Goal: Find specific fact: Find specific fact

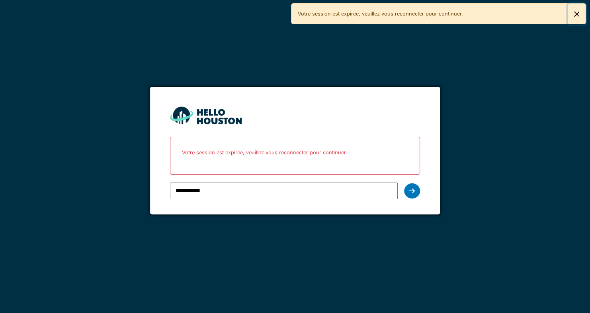
click at [577, 15] on button "Close" at bounding box center [577, 14] width 18 height 21
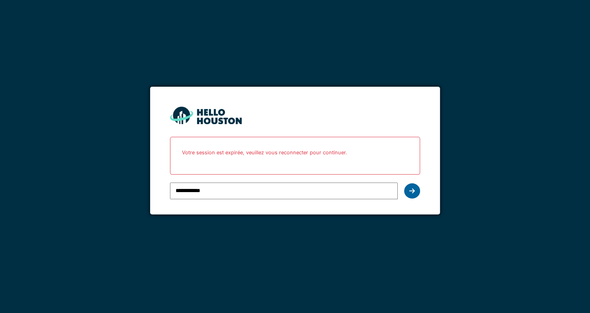
click at [411, 190] on icon at bounding box center [412, 191] width 6 height 6
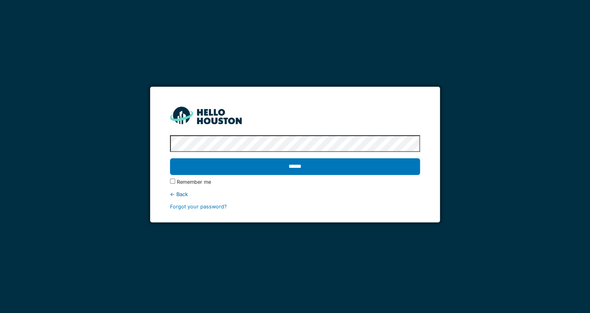
click at [303, 167] on input "******" at bounding box center [295, 167] width 250 height 17
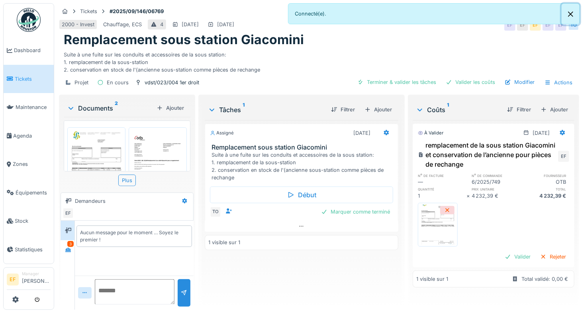
click at [571, 15] on button "Close" at bounding box center [571, 14] width 18 height 21
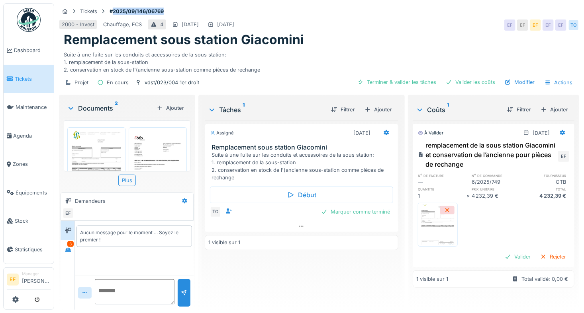
drag, startPoint x: 166, startPoint y: 9, endPoint x: 112, endPoint y: 10, distance: 53.8
click at [112, 10] on strong "#2025/09/146/06769" at bounding box center [136, 12] width 61 height 8
copy strong "2025/09/146/06769"
